Goal: Check status

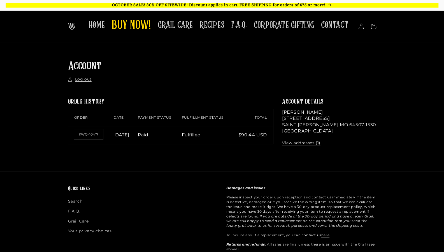
click at [89, 135] on link "#WG-10417" at bounding box center [88, 134] width 29 height 10
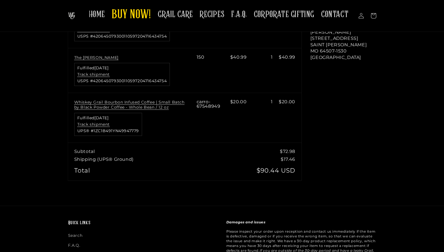
scroll to position [139, 0]
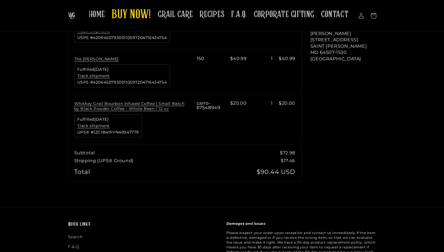
click at [103, 125] on link "Track shipment" at bounding box center [93, 125] width 33 height 5
